Goal: Task Accomplishment & Management: Complete application form

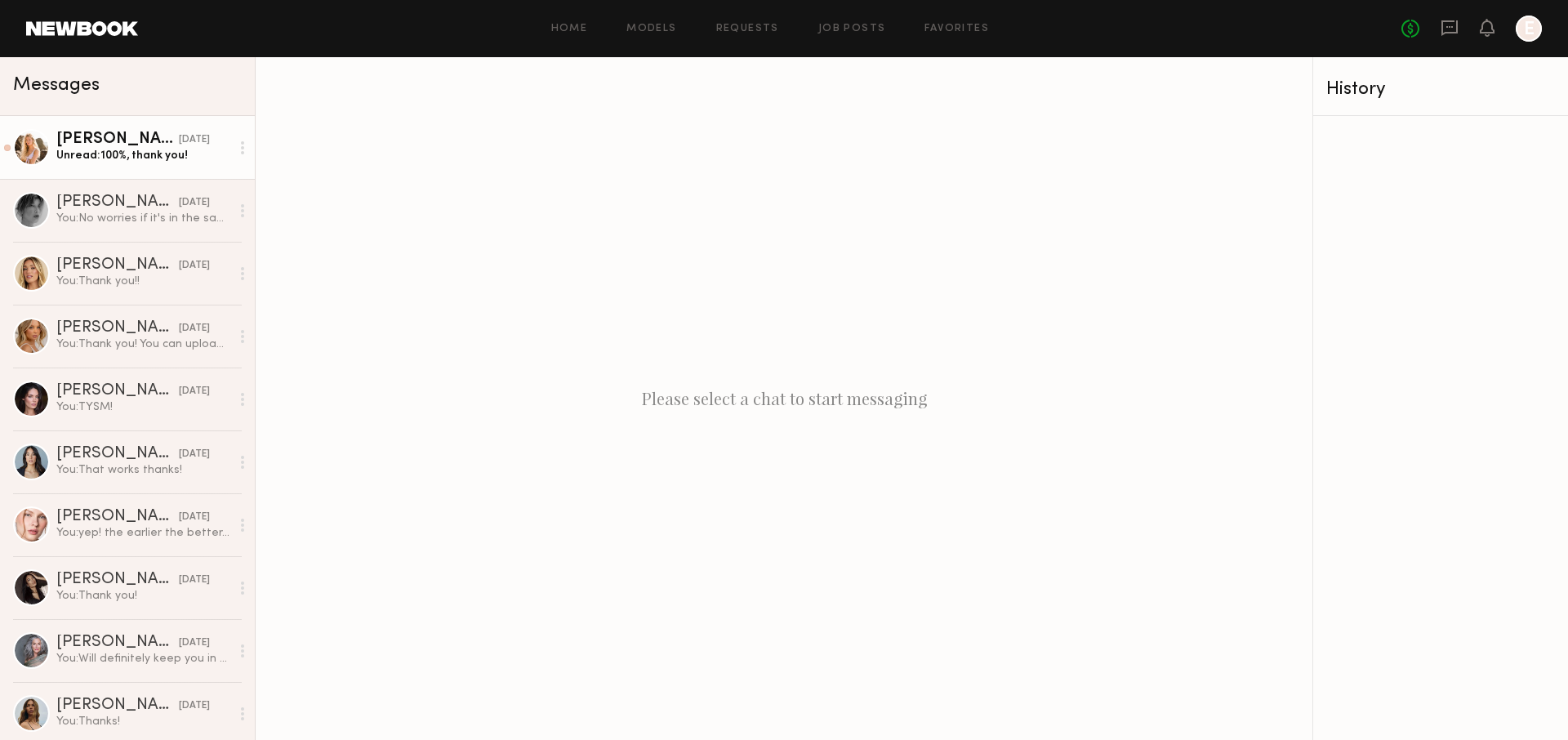
click at [179, 138] on div "[DATE]" at bounding box center [194, 140] width 31 height 16
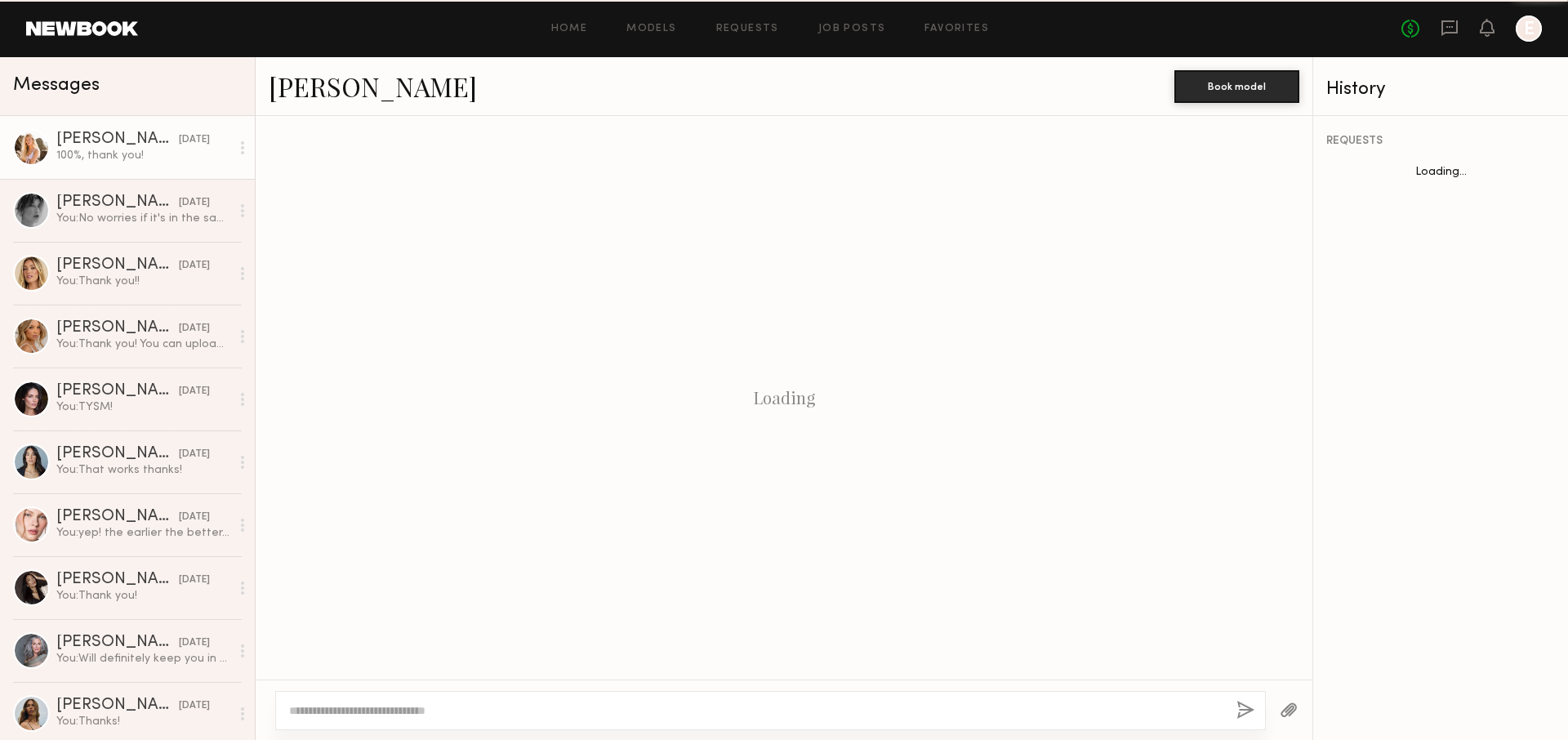
scroll to position [787, 0]
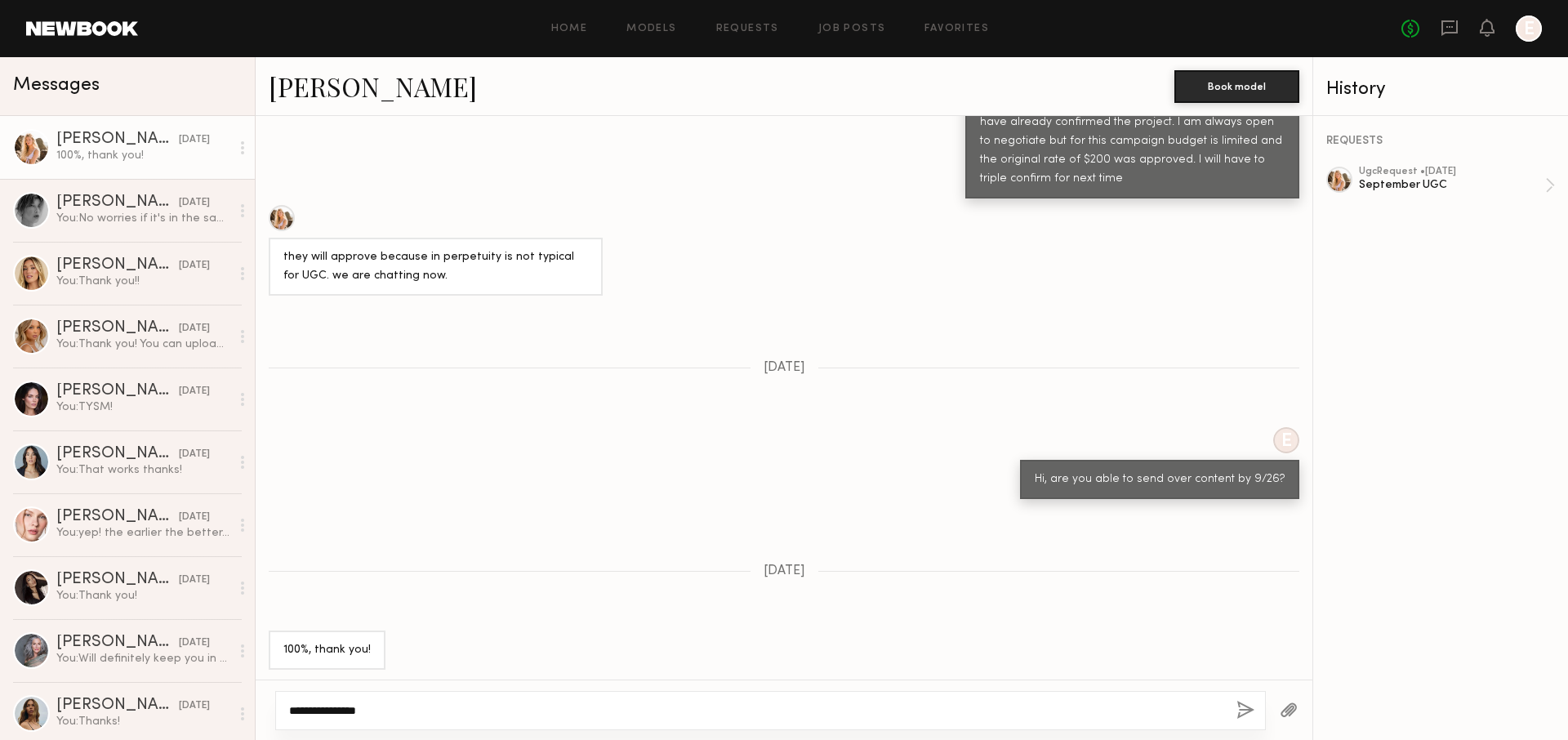
type textarea "**********"
click at [1243, 724] on div "**********" at bounding box center [770, 710] width 991 height 39
click at [1237, 715] on button "button" at bounding box center [1246, 710] width 18 height 20
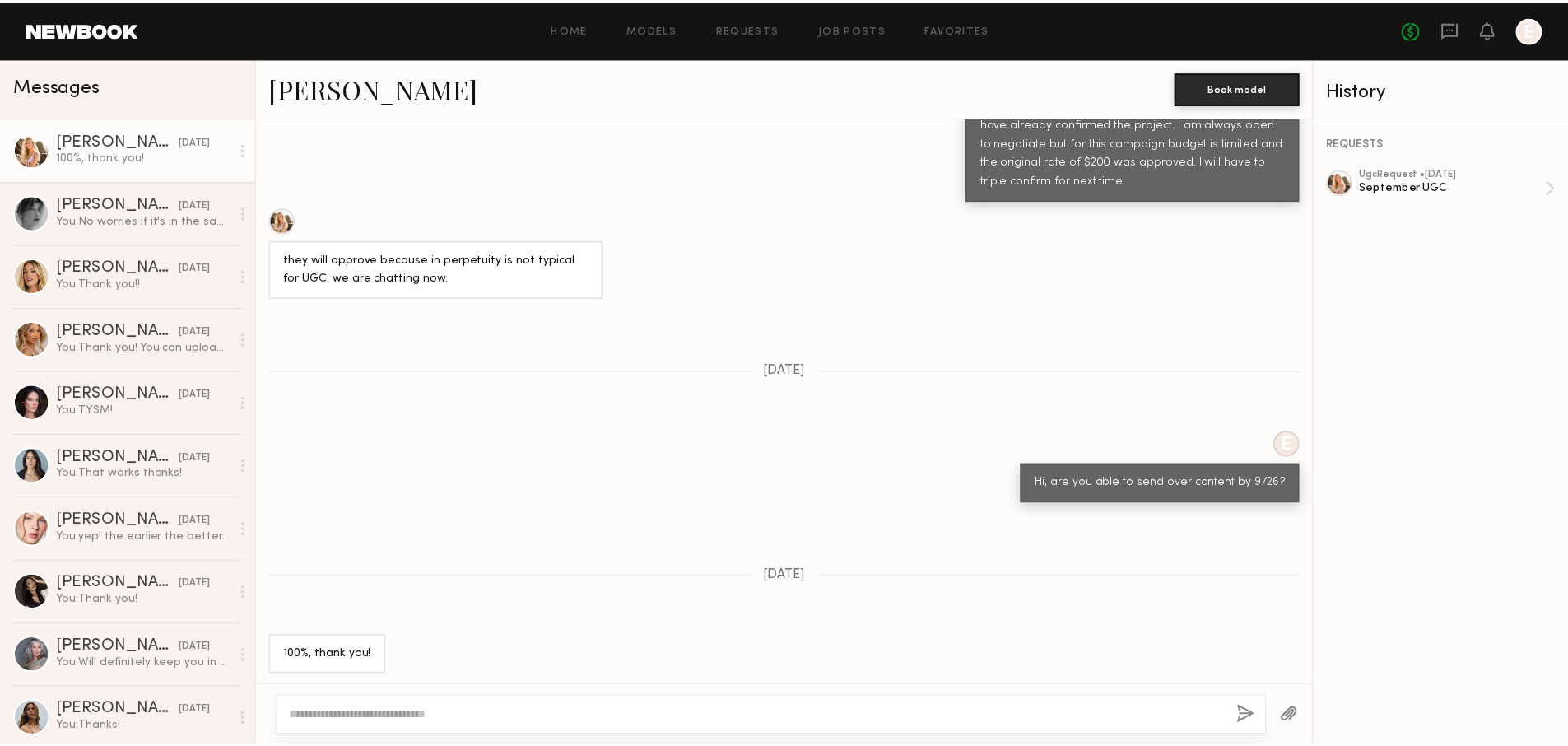
scroll to position [1121, 0]
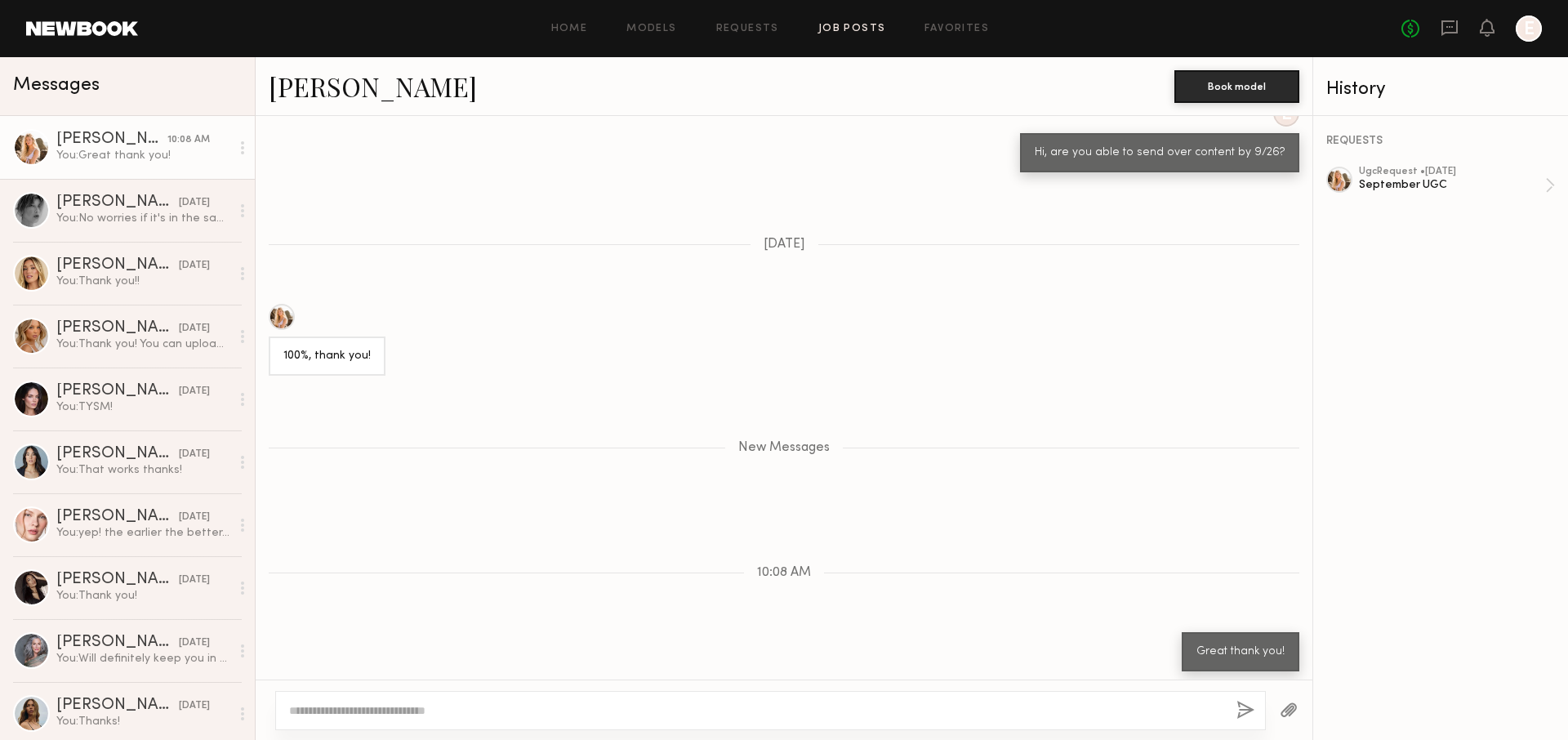
click at [872, 29] on link "Job Posts" at bounding box center [853, 28] width 68 height 11
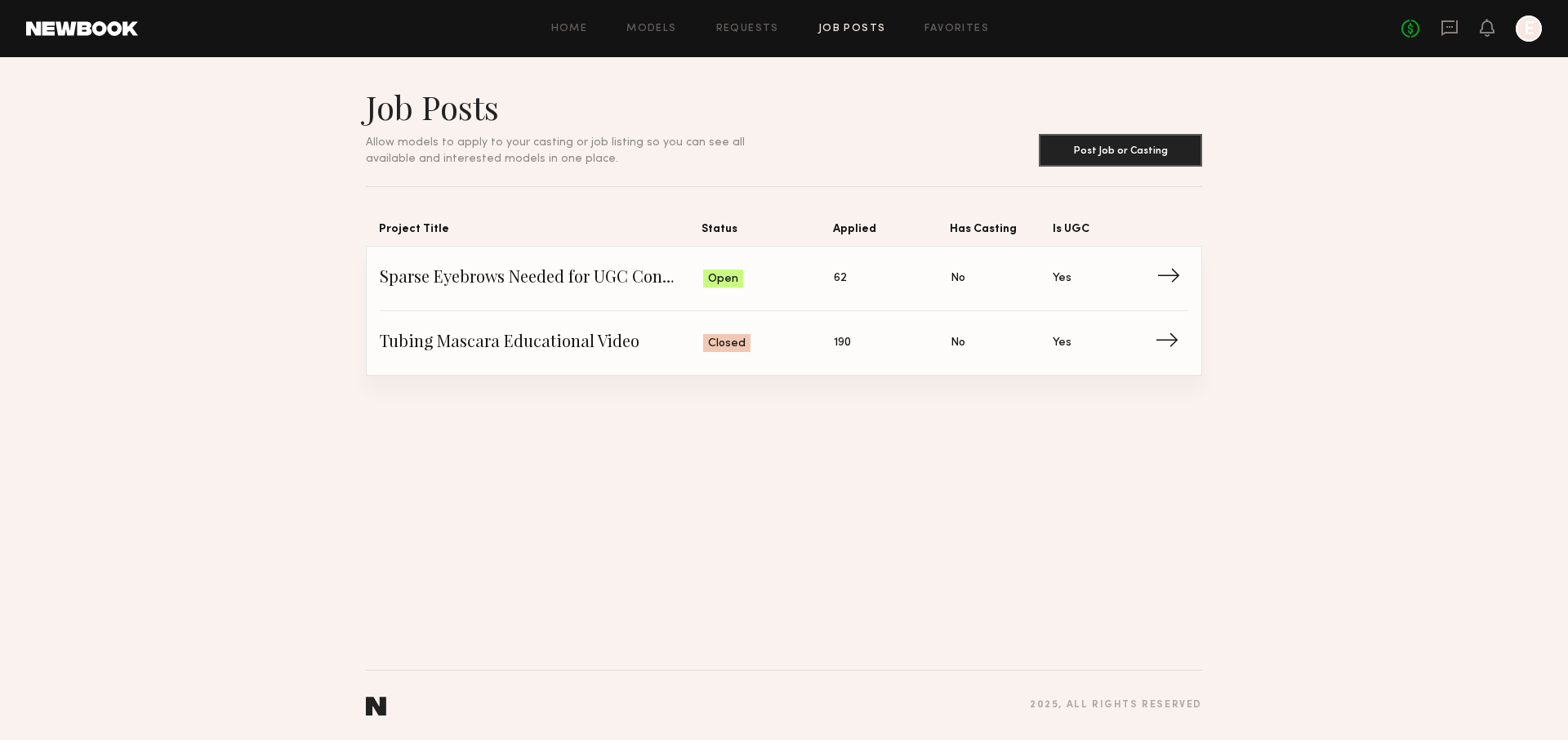
click at [1141, 292] on link "Sparse Eyebrows Needed for UGC Content! Status: Open Applied: 62 Has Casting: N…" at bounding box center [783, 278] width 808 height 65
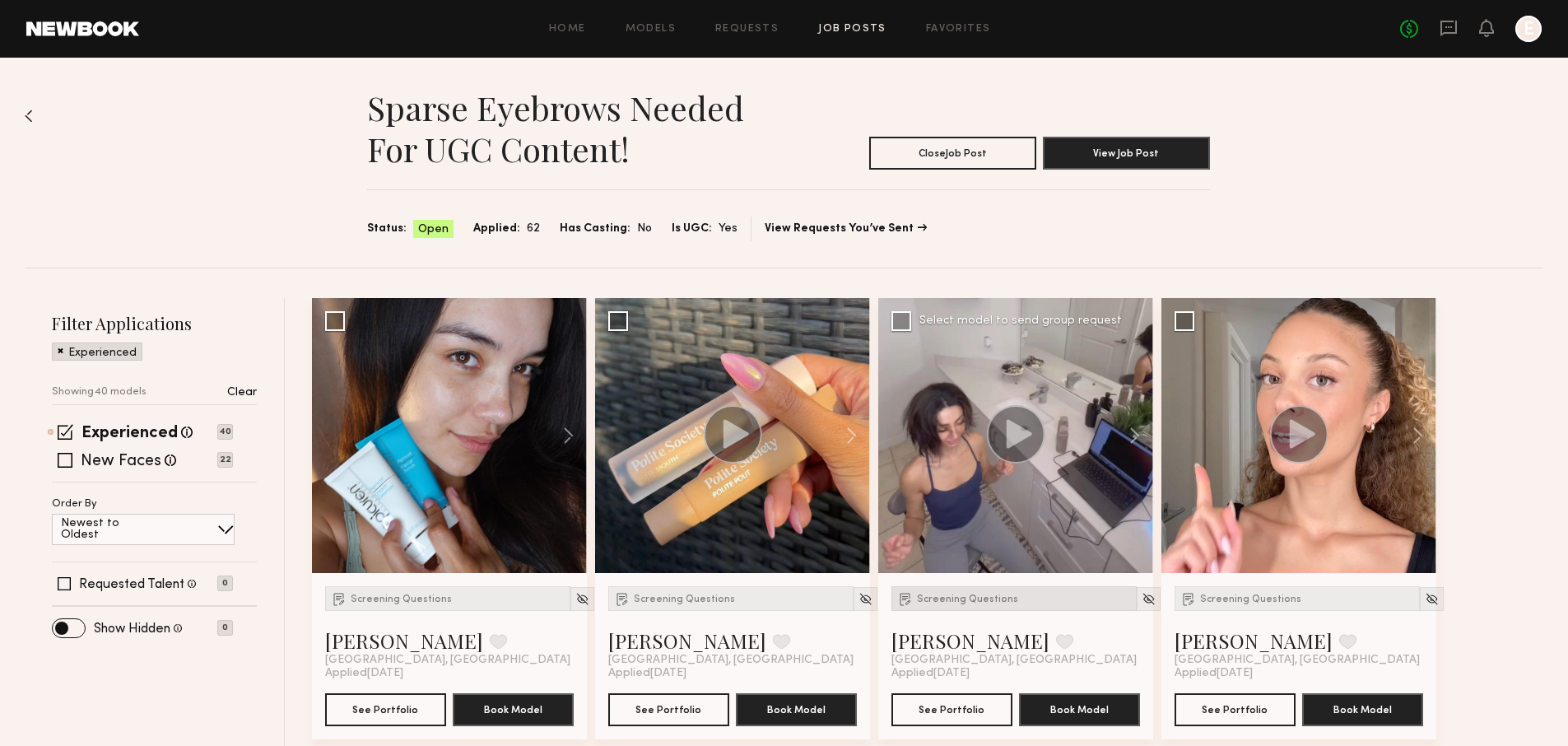
click at [955, 592] on div "Screening Questions" at bounding box center [1014, 597] width 245 height 24
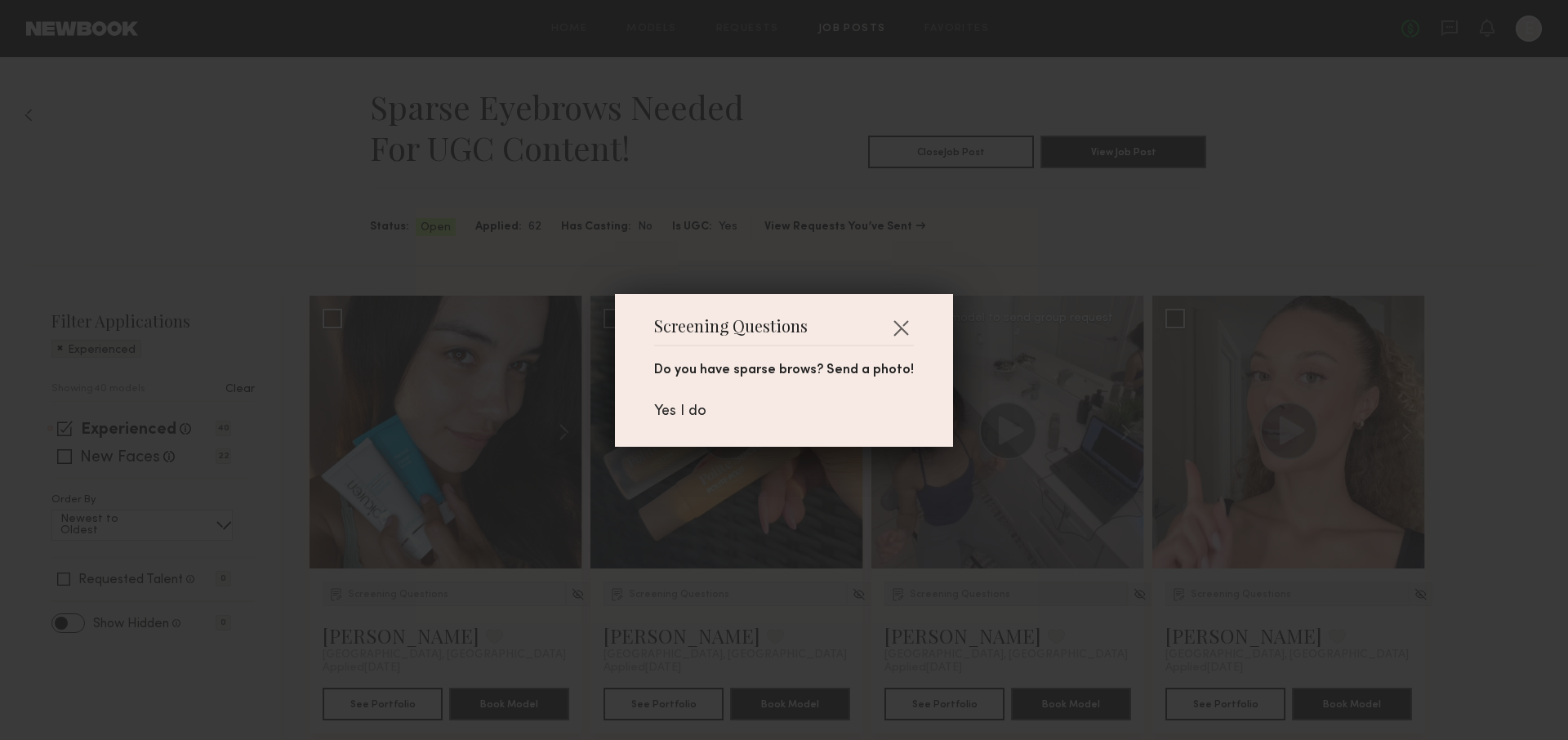
click at [948, 587] on div "Screening Questions Do you have sparse brows? Send a photo! Yes I do" at bounding box center [784, 370] width 1568 height 740
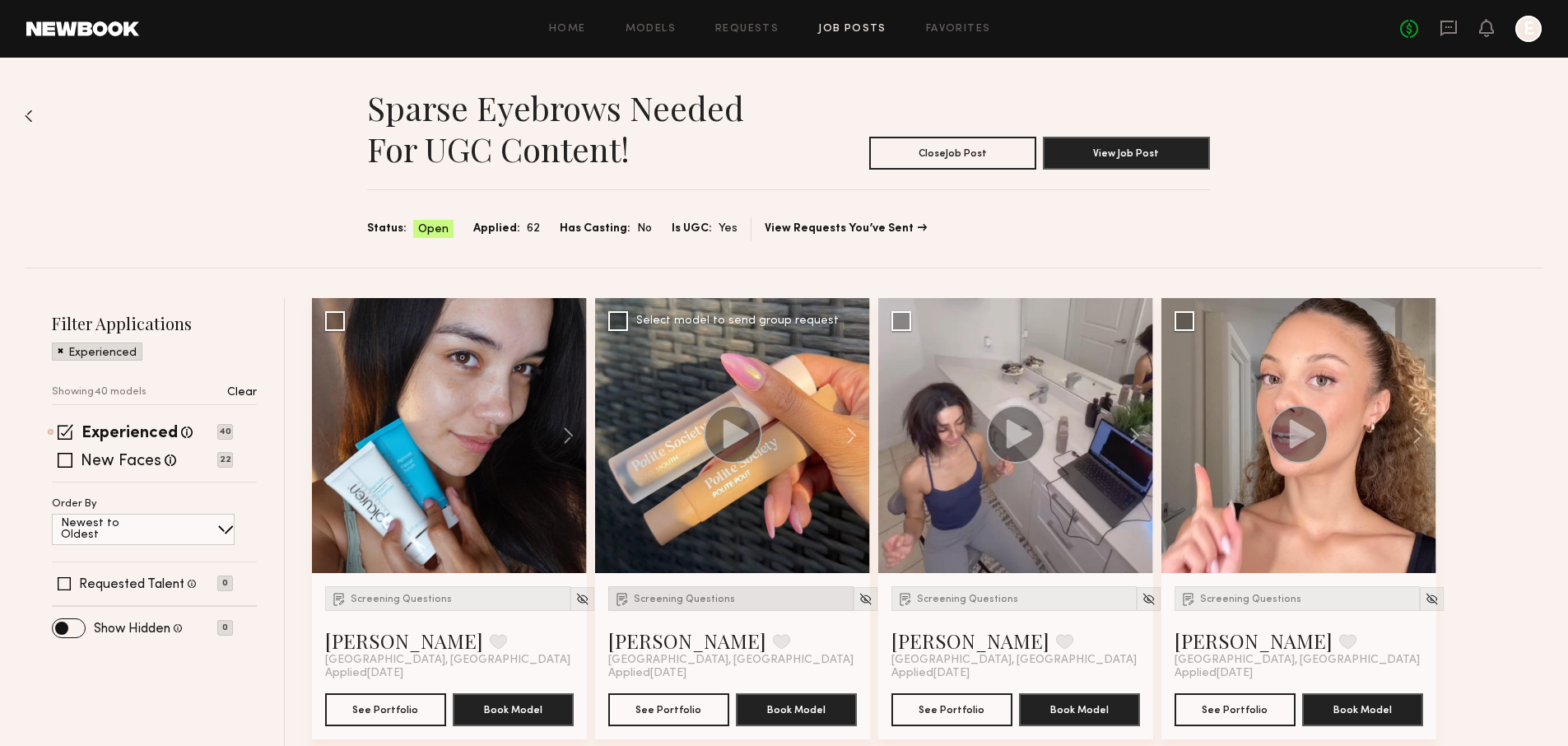
click at [676, 601] on span "Screening Questions" at bounding box center [684, 599] width 102 height 10
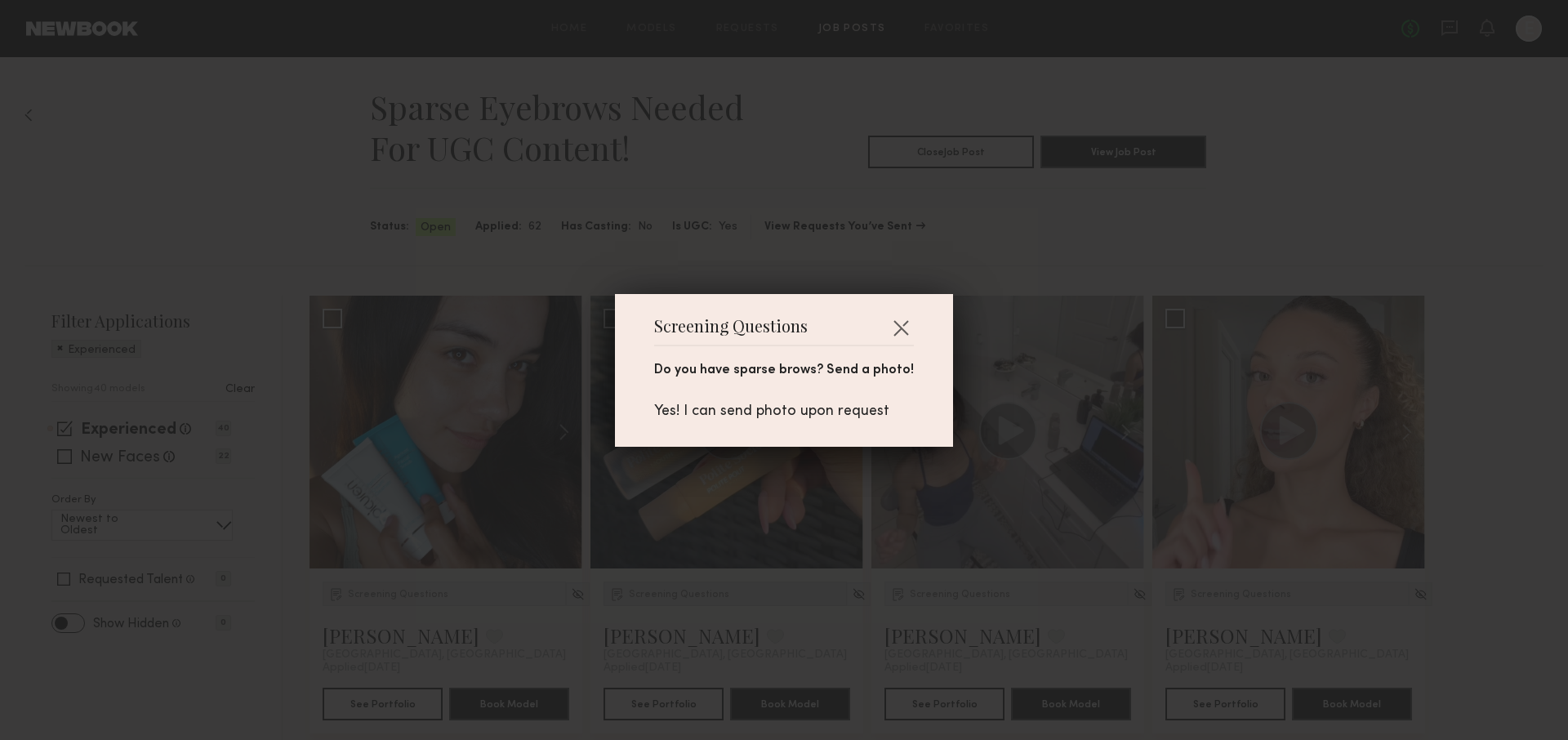
click at [671, 596] on div "Screening Questions Do you have sparse brows? Send a photo! Yes! I can send pho…" at bounding box center [784, 370] width 1568 height 740
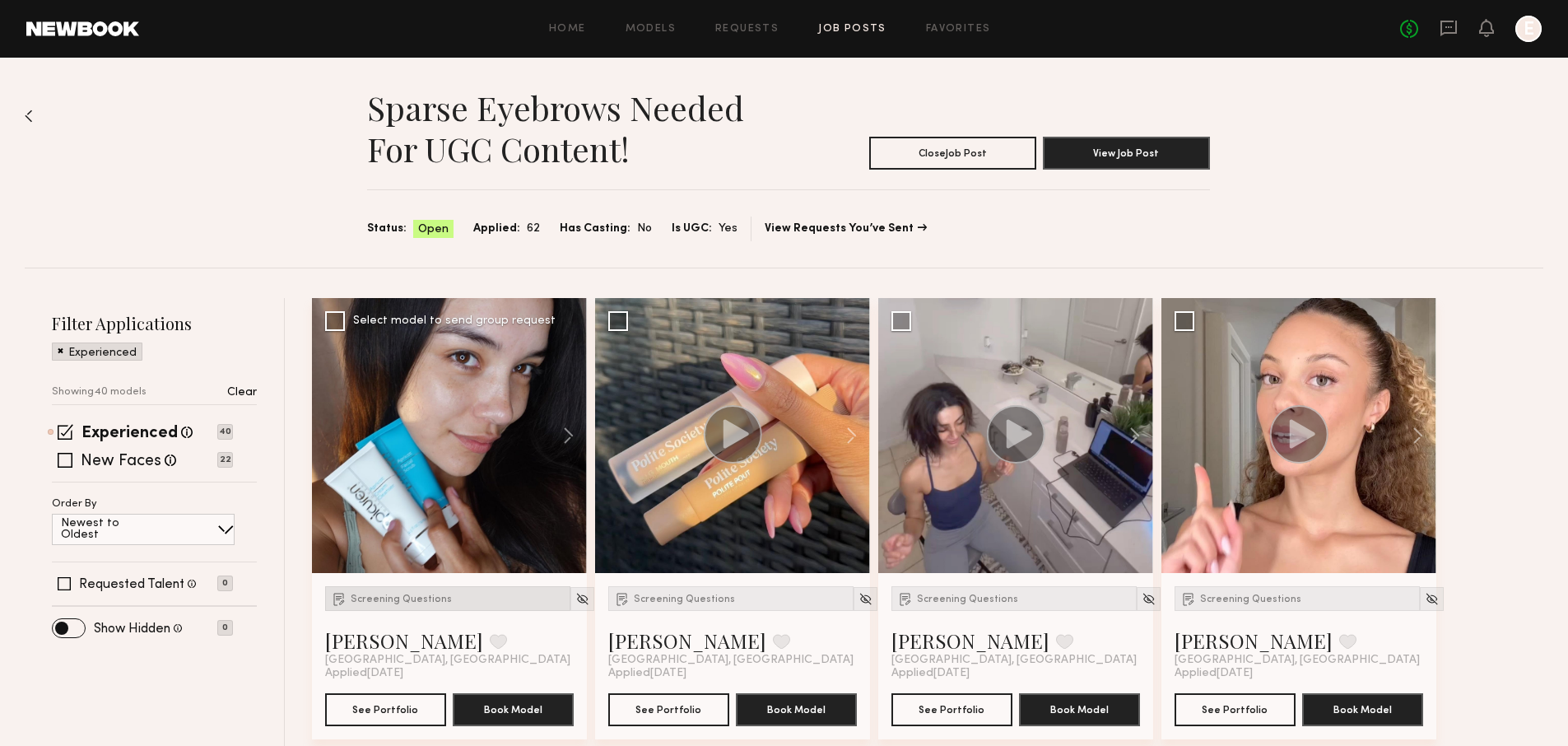
click at [391, 600] on span "Screening Questions" at bounding box center [402, 599] width 102 height 10
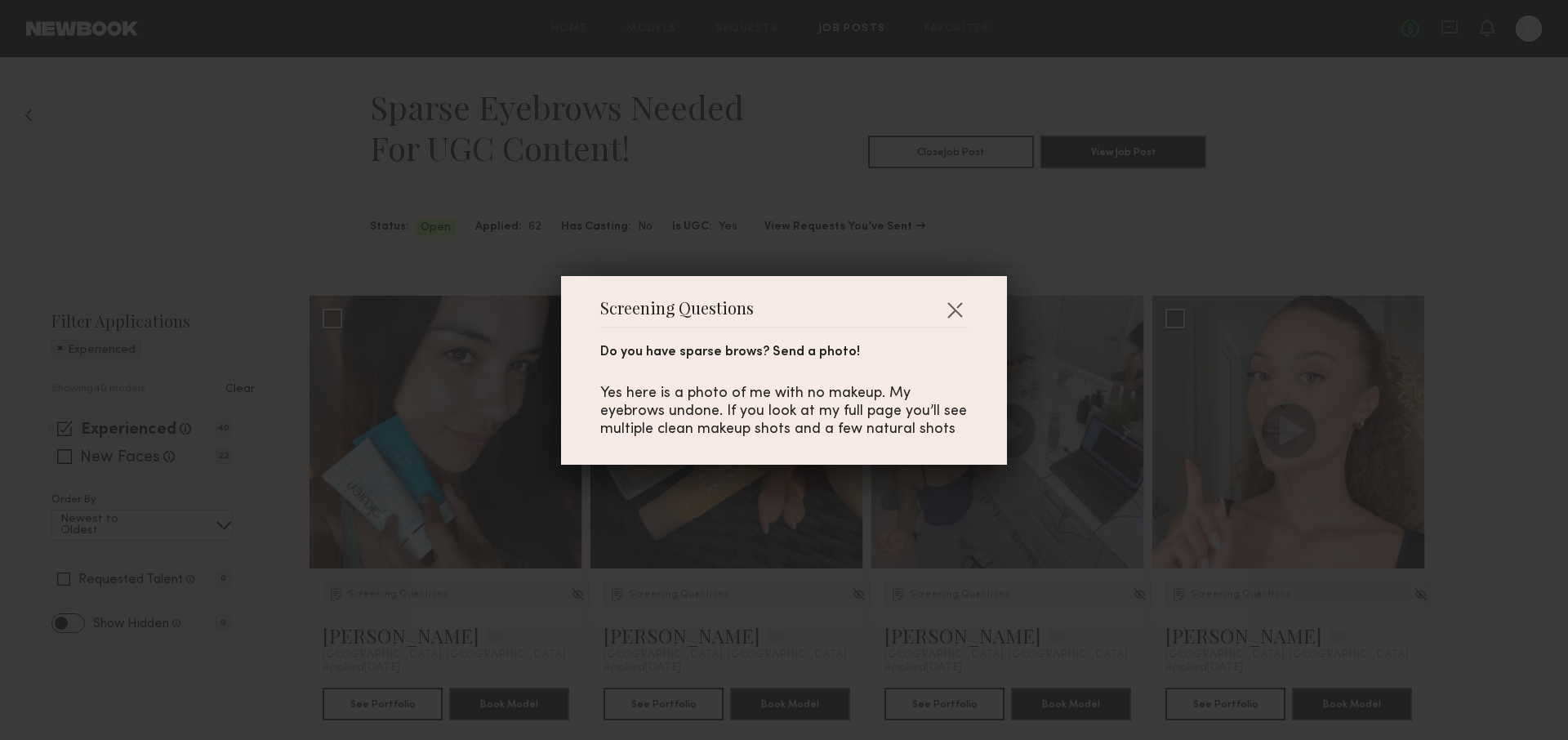
click at [476, 621] on div "Screening Questions Do you have sparse brows? Send a photo! Yes here is a photo…" at bounding box center [784, 370] width 1568 height 740
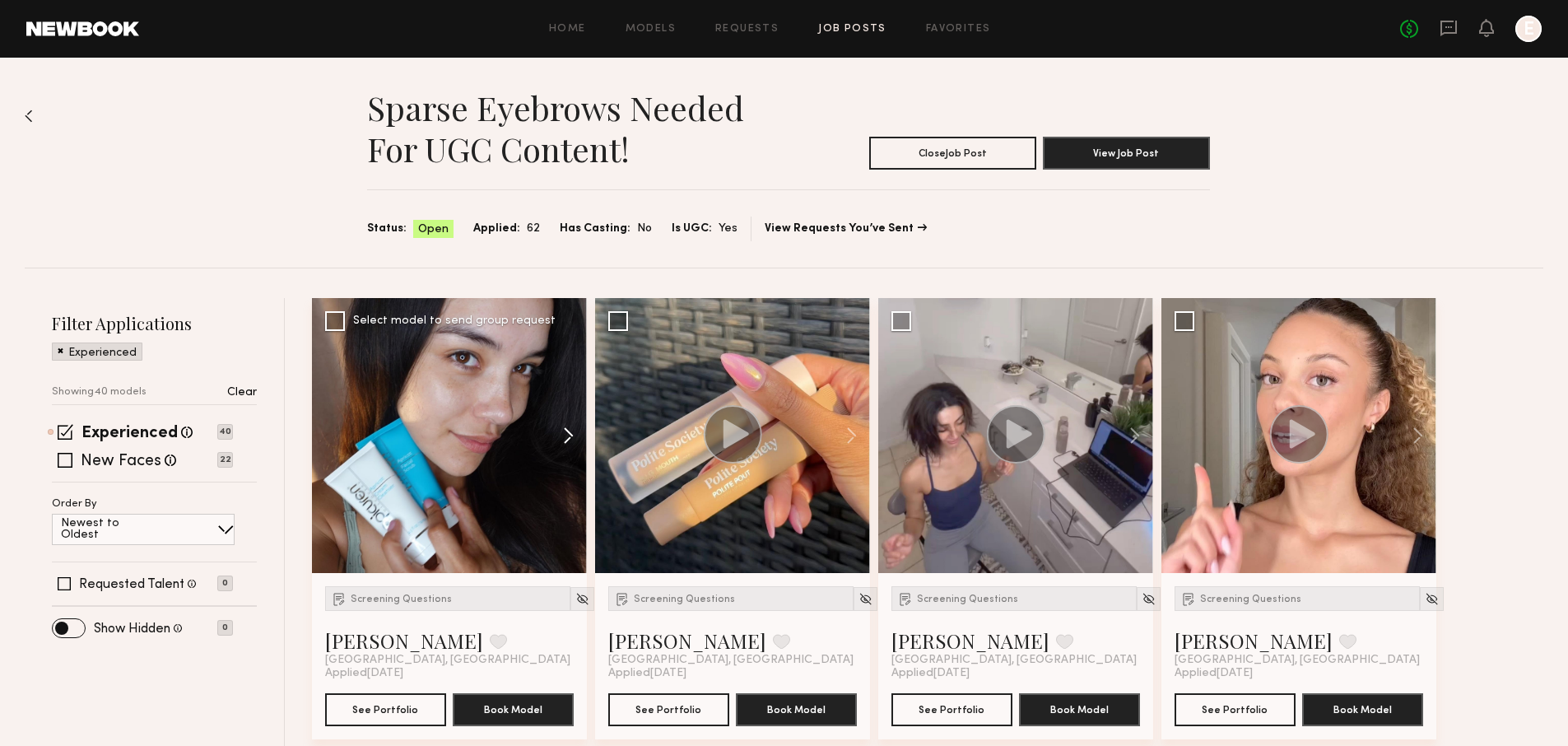
click at [572, 430] on button at bounding box center [560, 435] width 53 height 275
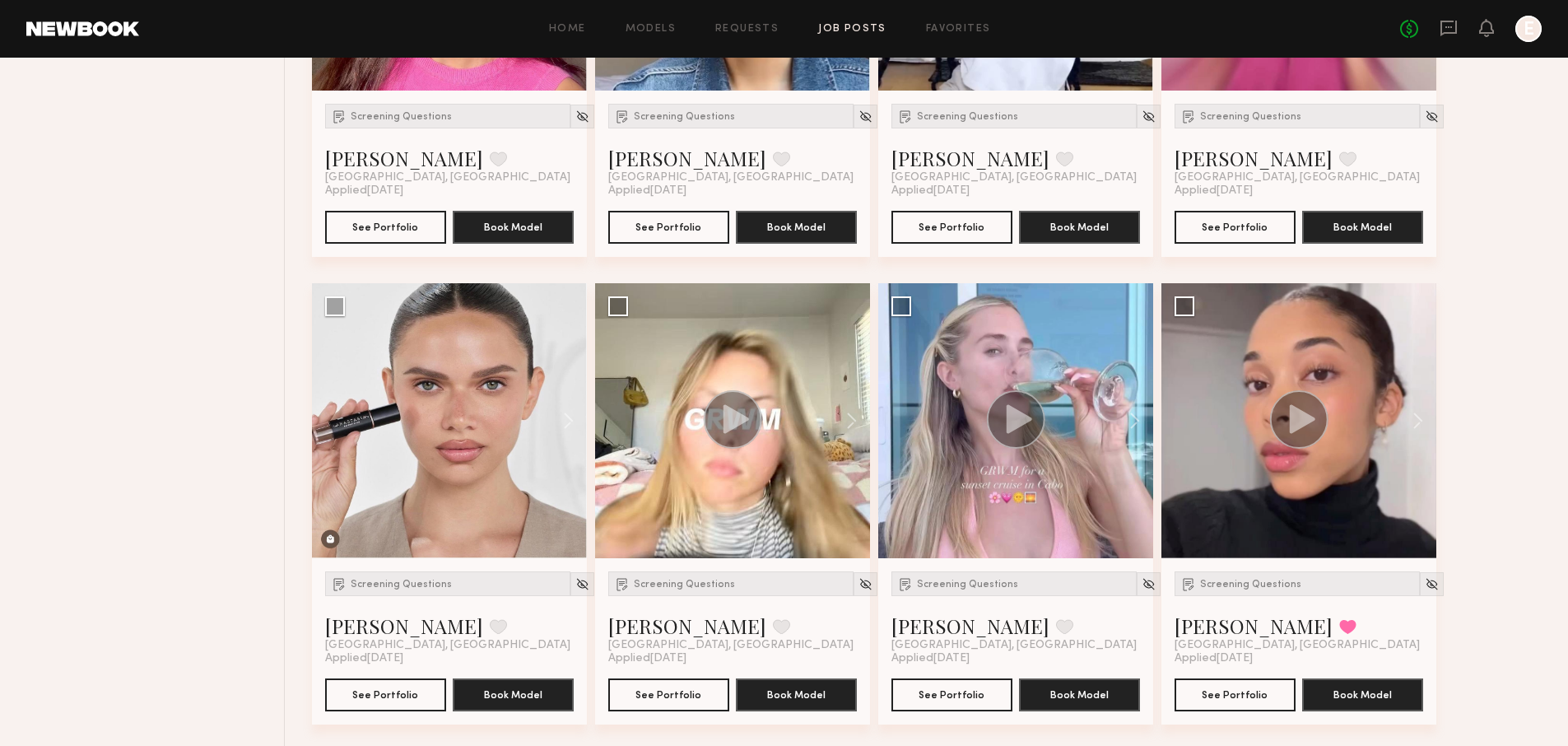
scroll to position [958, 0]
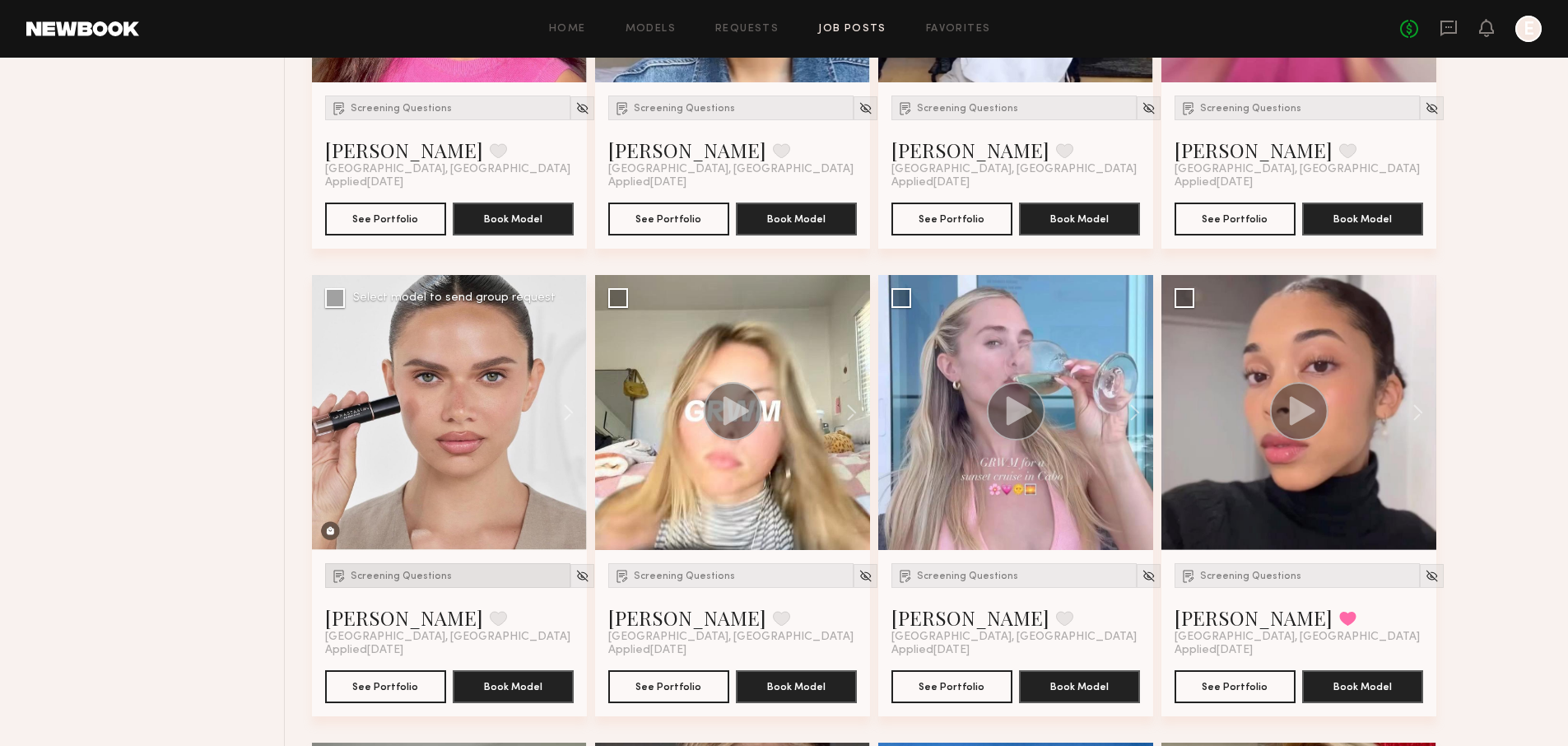
click at [425, 570] on div "Screening Questions" at bounding box center [448, 575] width 245 height 24
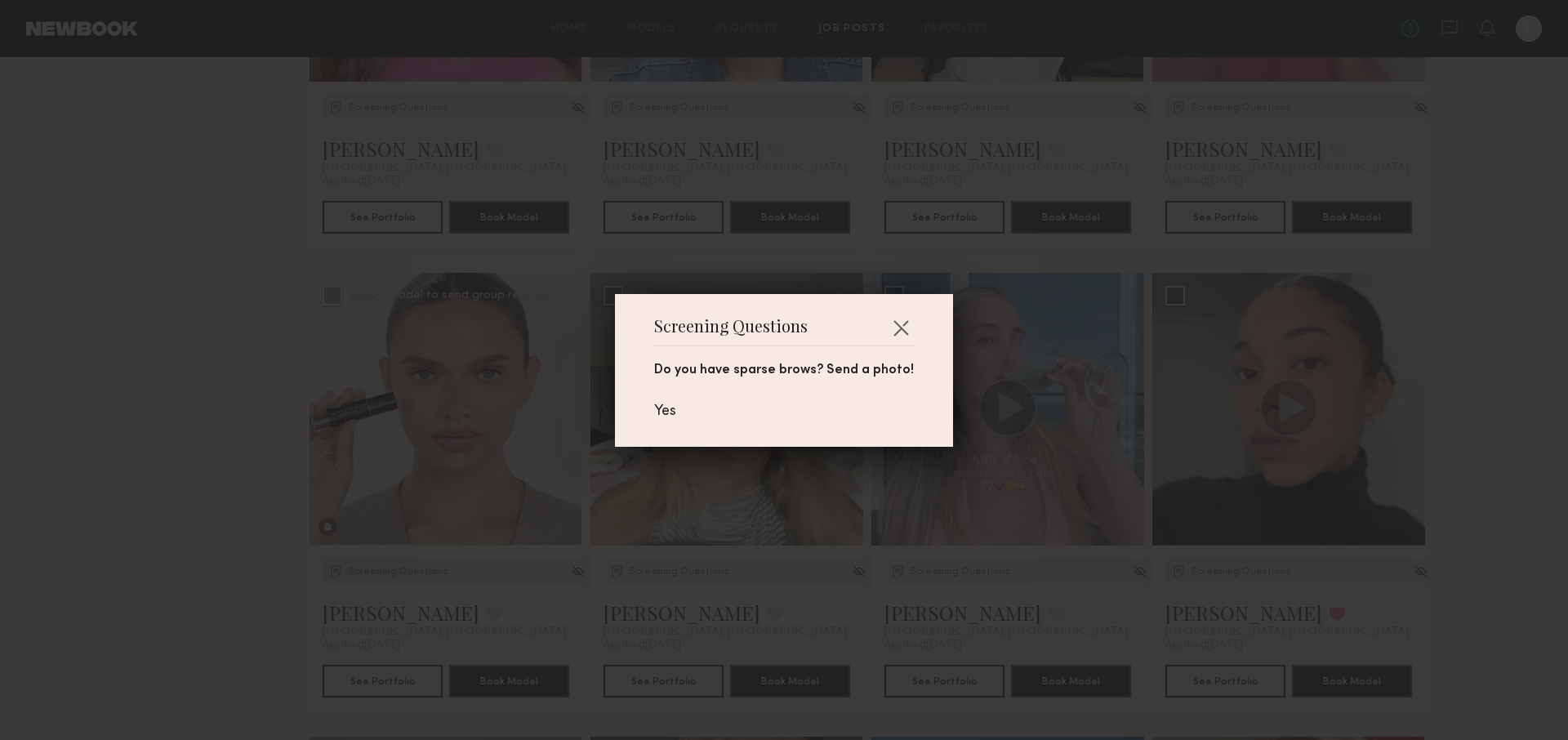
click at [422, 565] on div "Screening Questions Do you have sparse brows? Send a photo! Yes" at bounding box center [784, 370] width 1568 height 740
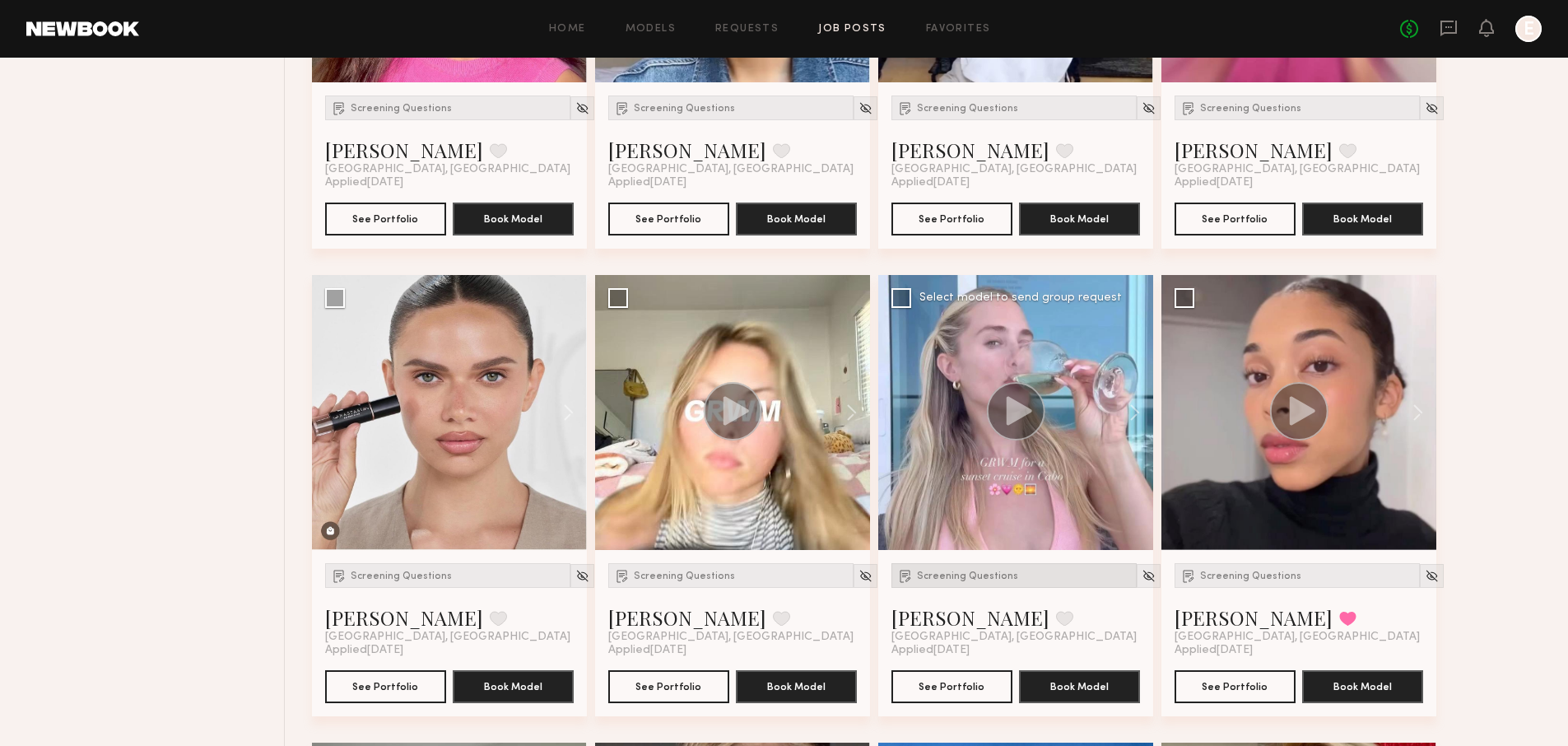
click at [1010, 580] on div "Screening Questions" at bounding box center [1014, 575] width 245 height 24
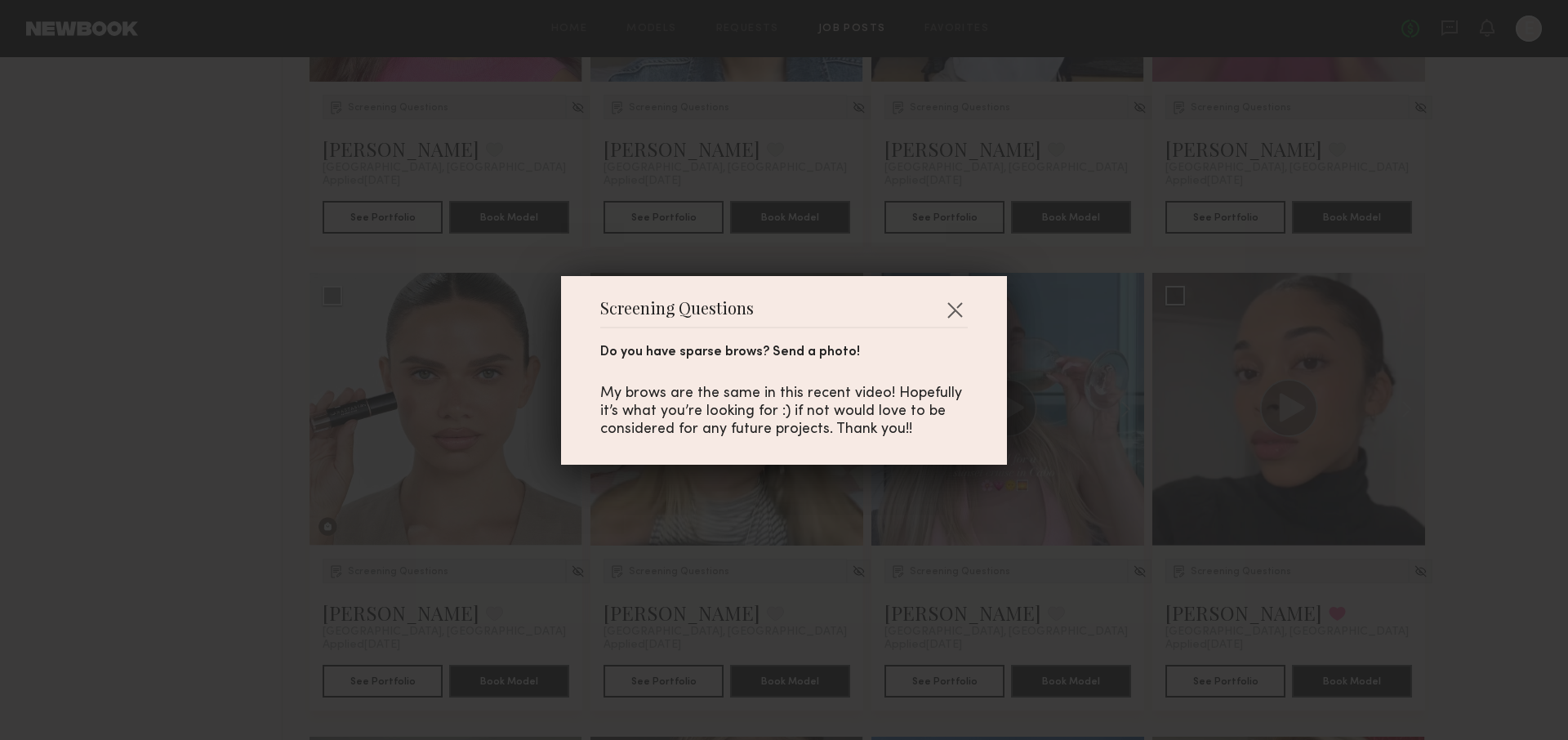
click at [1005, 565] on div "Screening Questions Do you have sparse brows? Send a photo! My brows are the sa…" at bounding box center [784, 370] width 1568 height 740
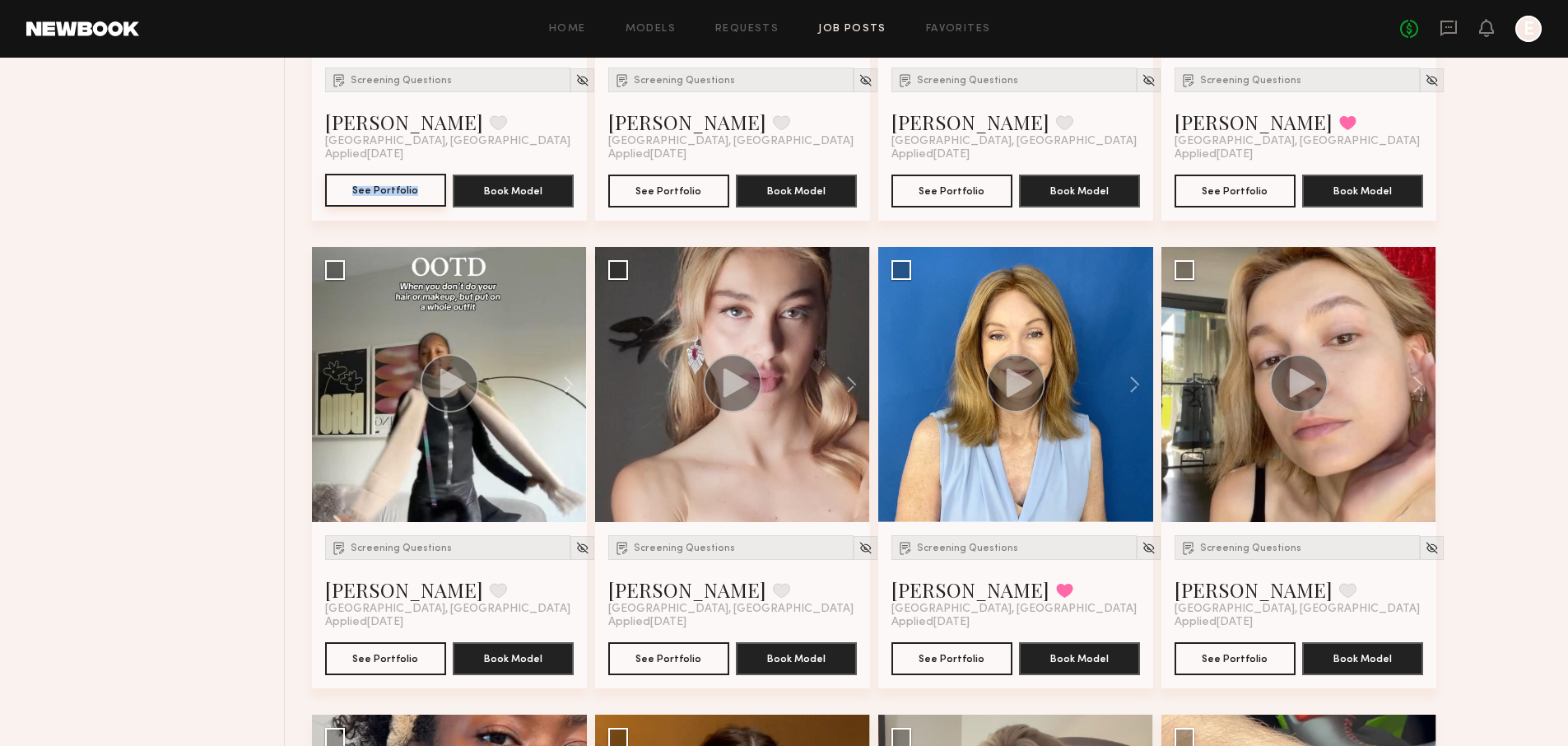
scroll to position [1453, 0]
